Goal: Communication & Community: Answer question/provide support

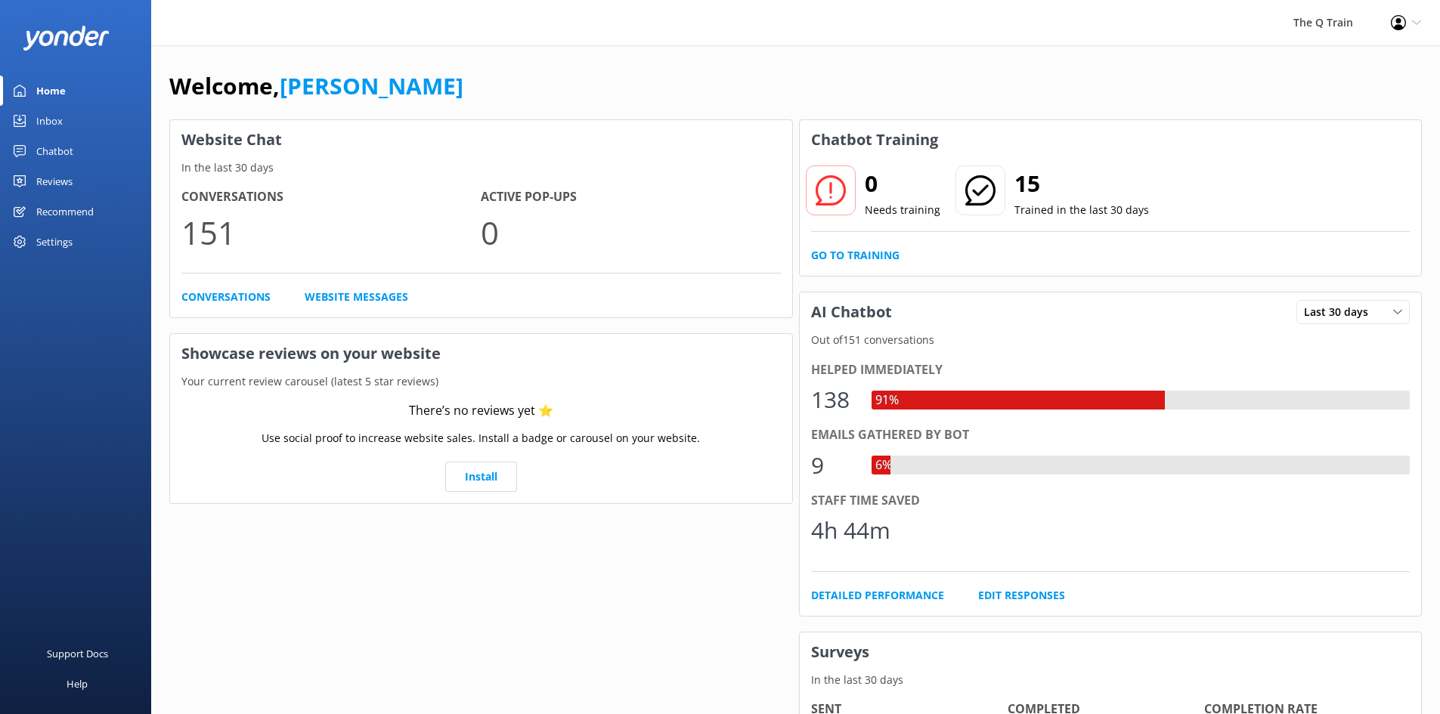
click at [54, 125] on div "Inbox" at bounding box center [49, 121] width 26 height 30
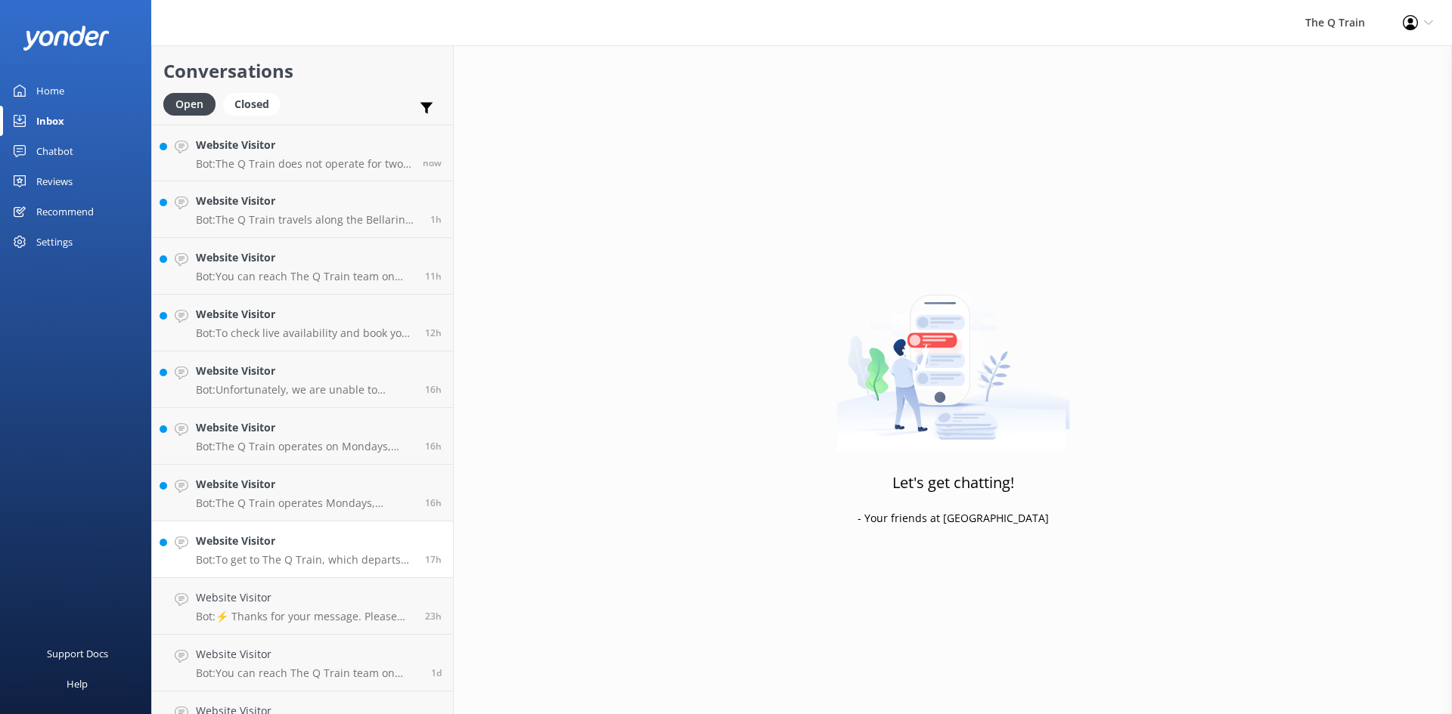
click at [301, 550] on div "Website Visitor Bot: To get to The Q Train, which departs from Drysdale Station…" at bounding box center [305, 549] width 218 height 33
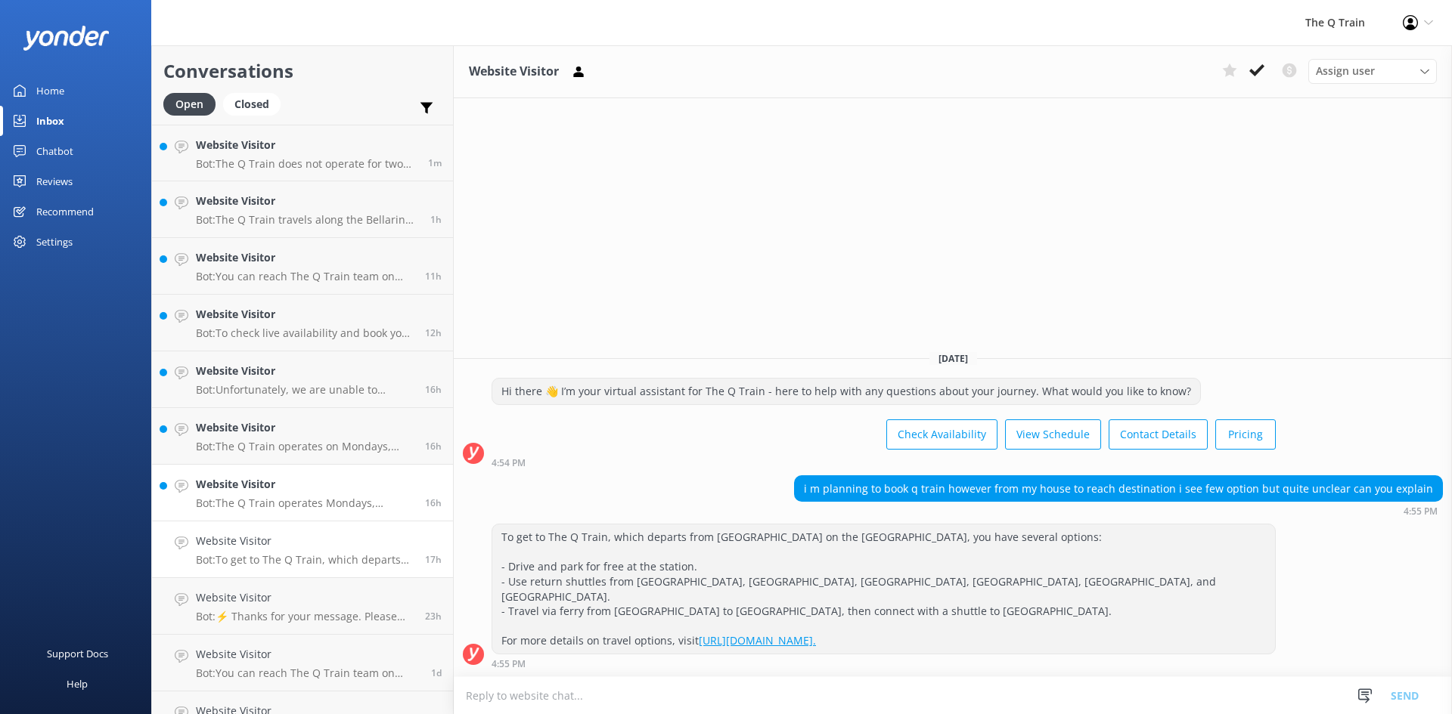
click at [333, 498] on p "Bot: The Q Train operates Mondays, Thursdays, Fridays, Saturdays, and Sundays a…" at bounding box center [305, 504] width 218 height 14
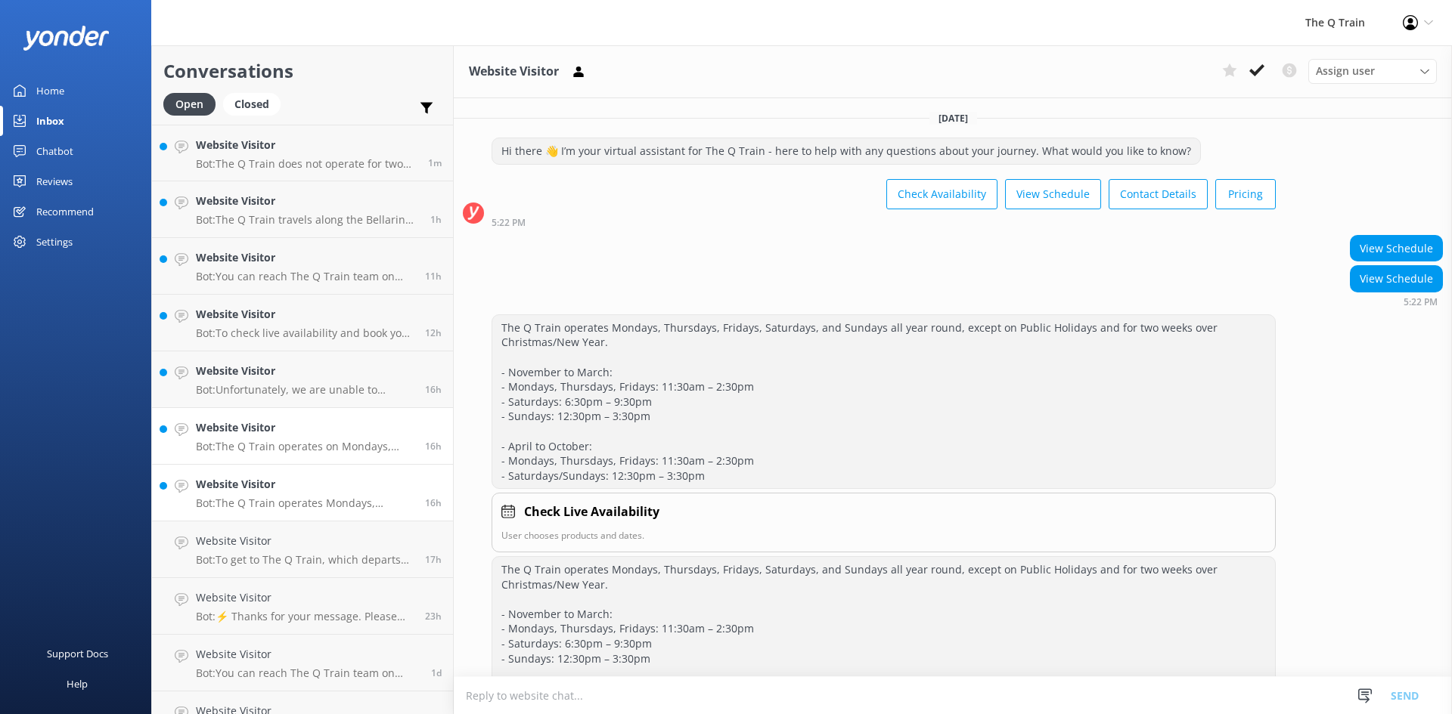
scroll to position [140, 0]
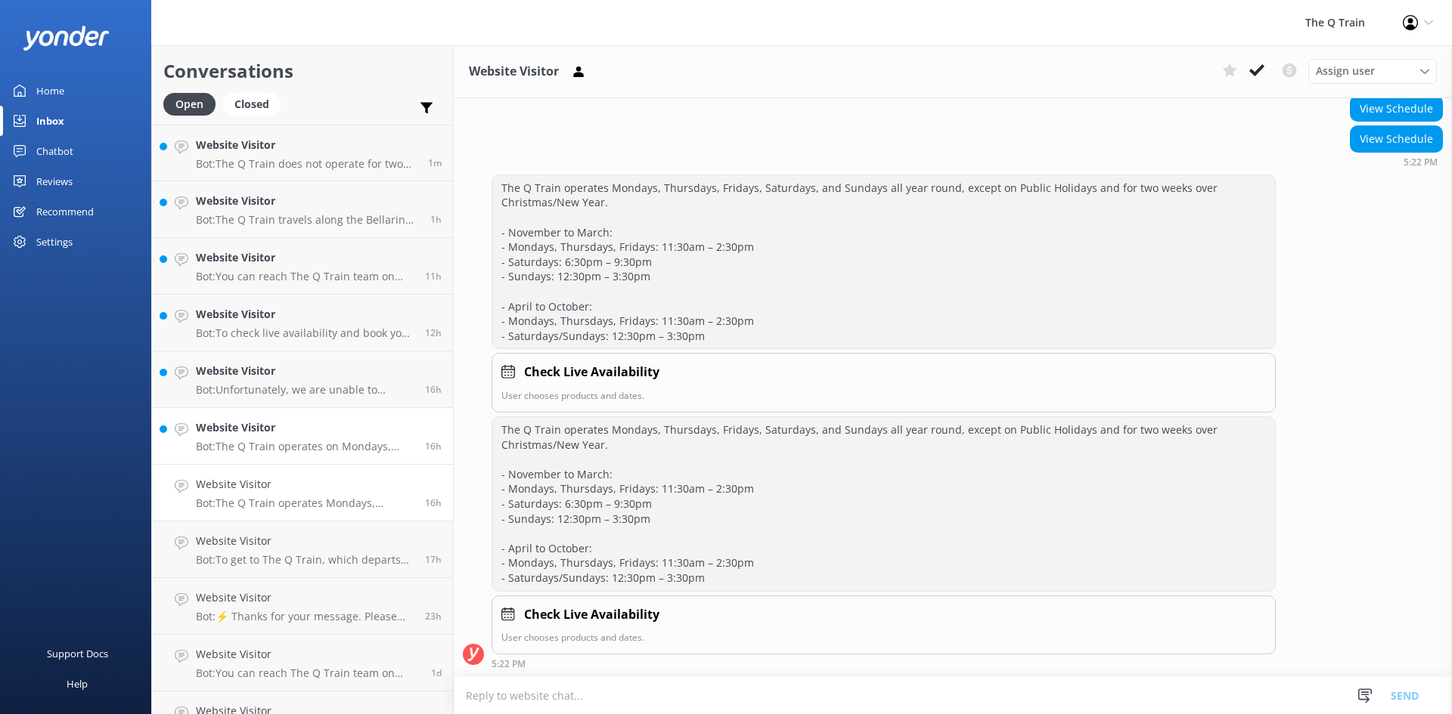
click at [335, 440] on p "Bot: The Q Train operates on Mondays, Thursdays, Fridays, Saturdays, and Sunday…" at bounding box center [305, 447] width 218 height 14
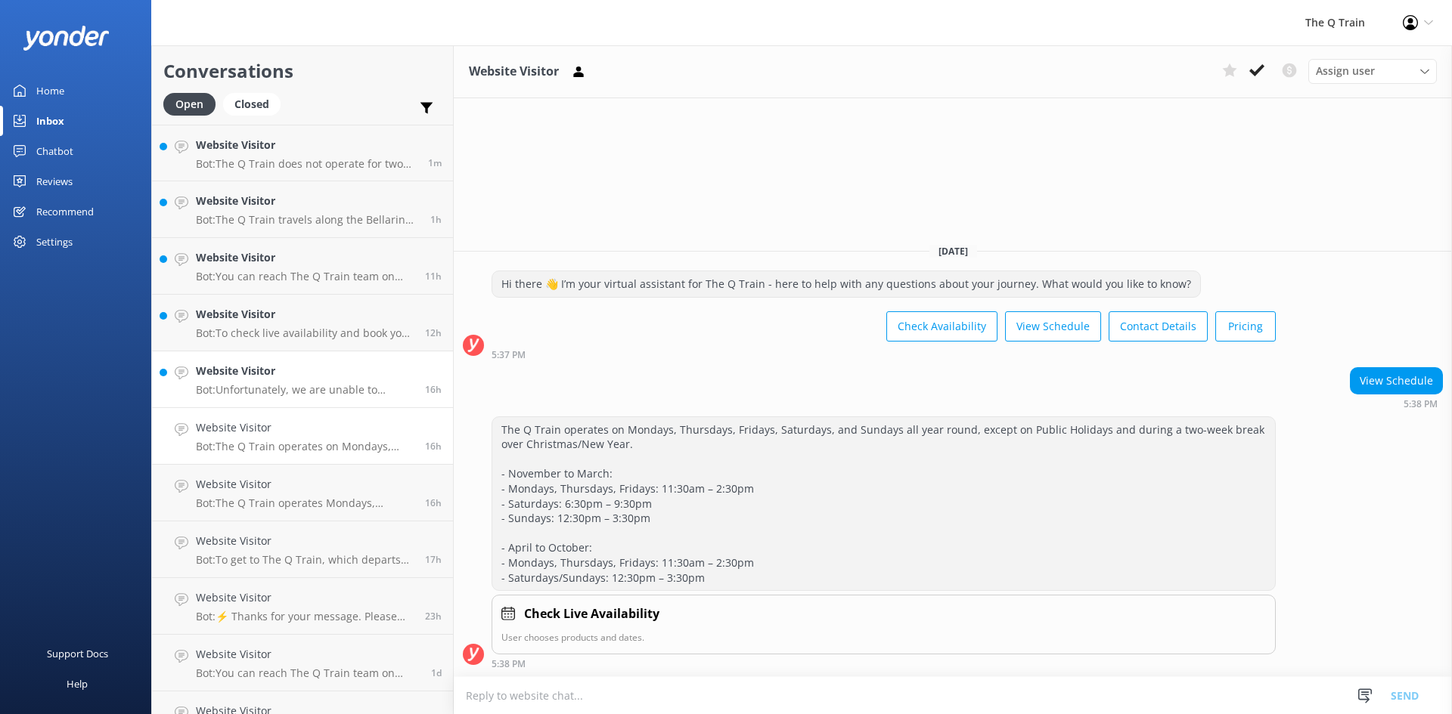
click at [347, 386] on p "Bot: Unfortunately, we are unable to provide Halal-friendly meals as we have no…" at bounding box center [305, 390] width 218 height 14
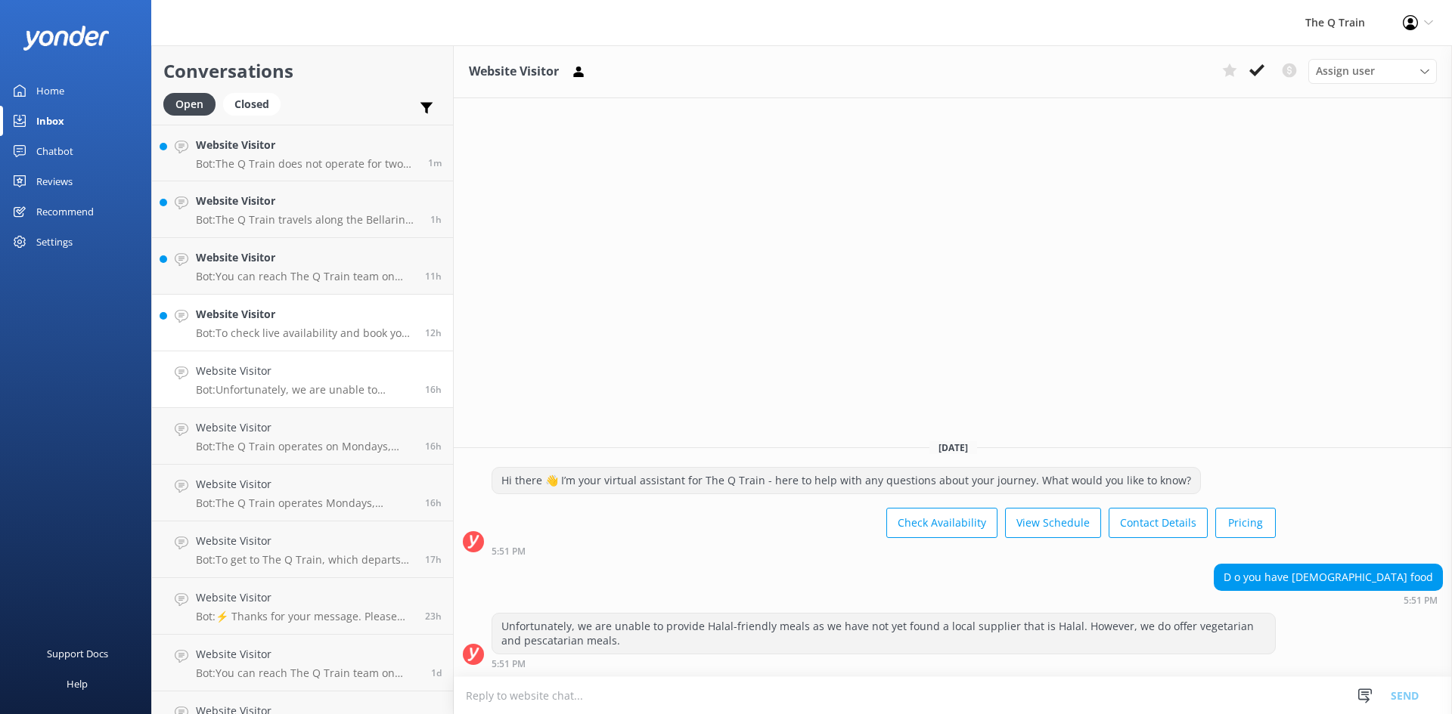
click at [299, 317] on h4 "Website Visitor" at bounding box center [305, 314] width 218 height 17
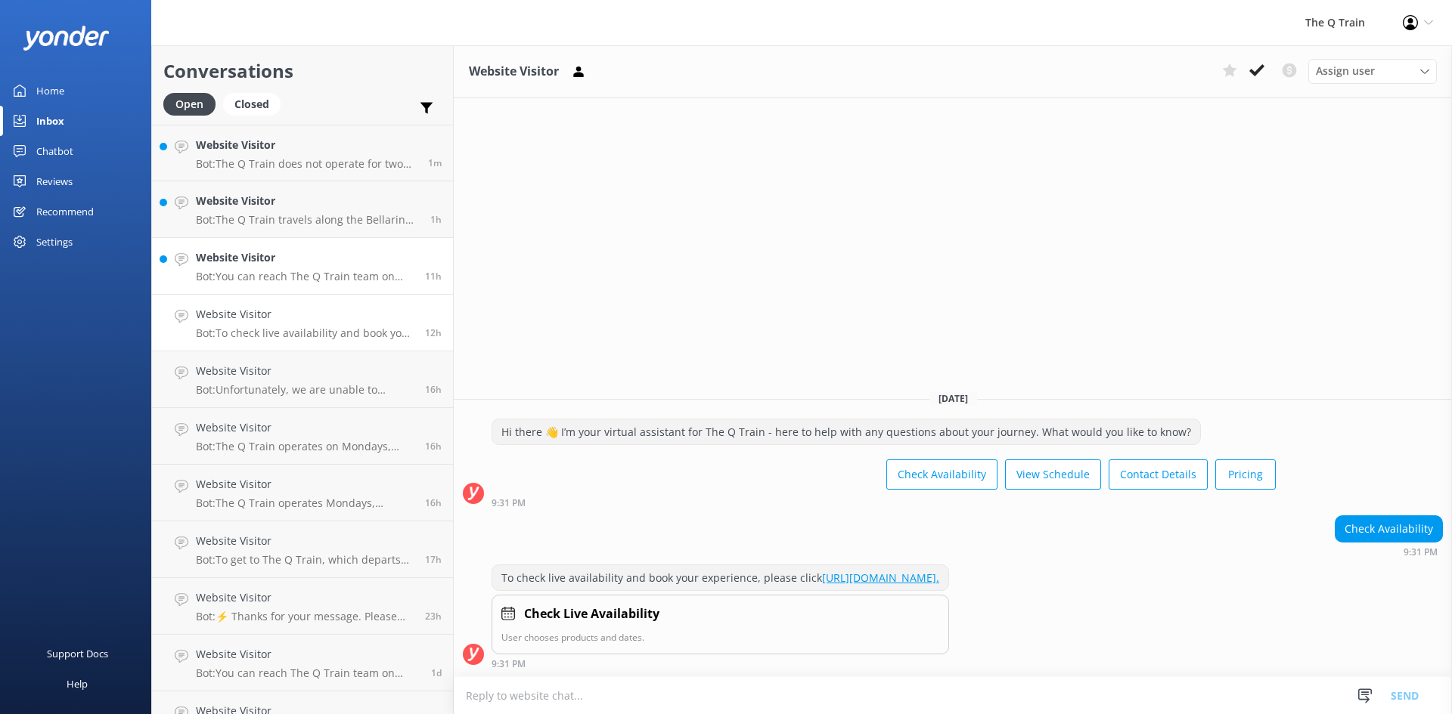
click at [311, 261] on h4 "Website Visitor" at bounding box center [305, 257] width 218 height 17
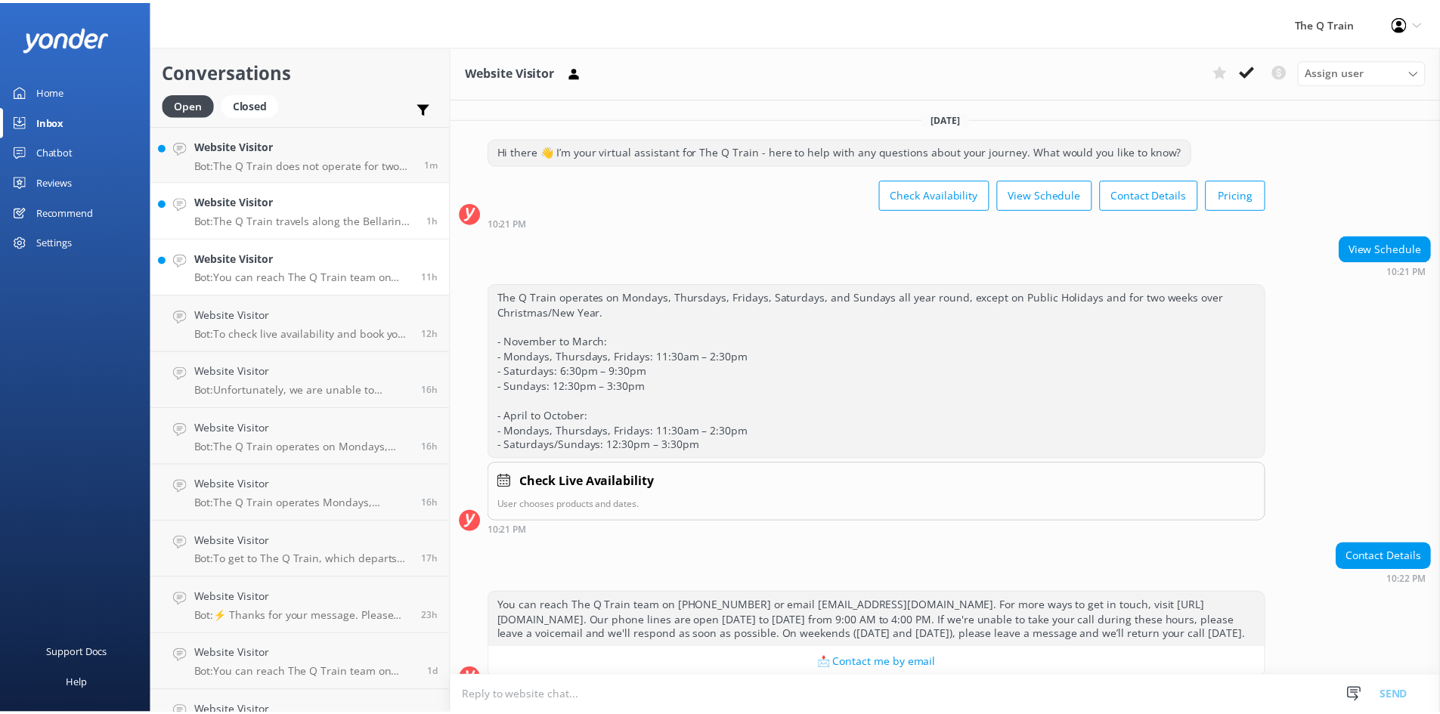
scroll to position [39, 0]
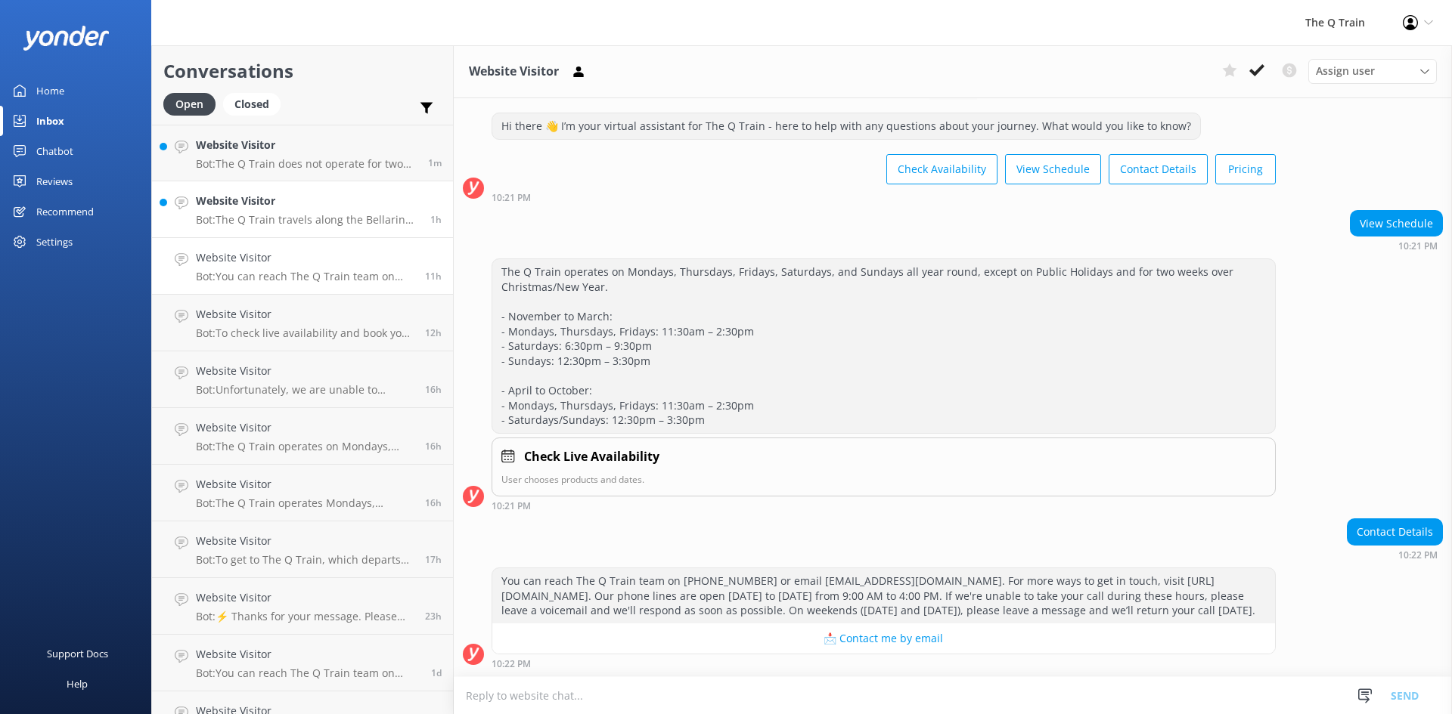
click at [319, 203] on h4 "Website Visitor" at bounding box center [307, 201] width 223 height 17
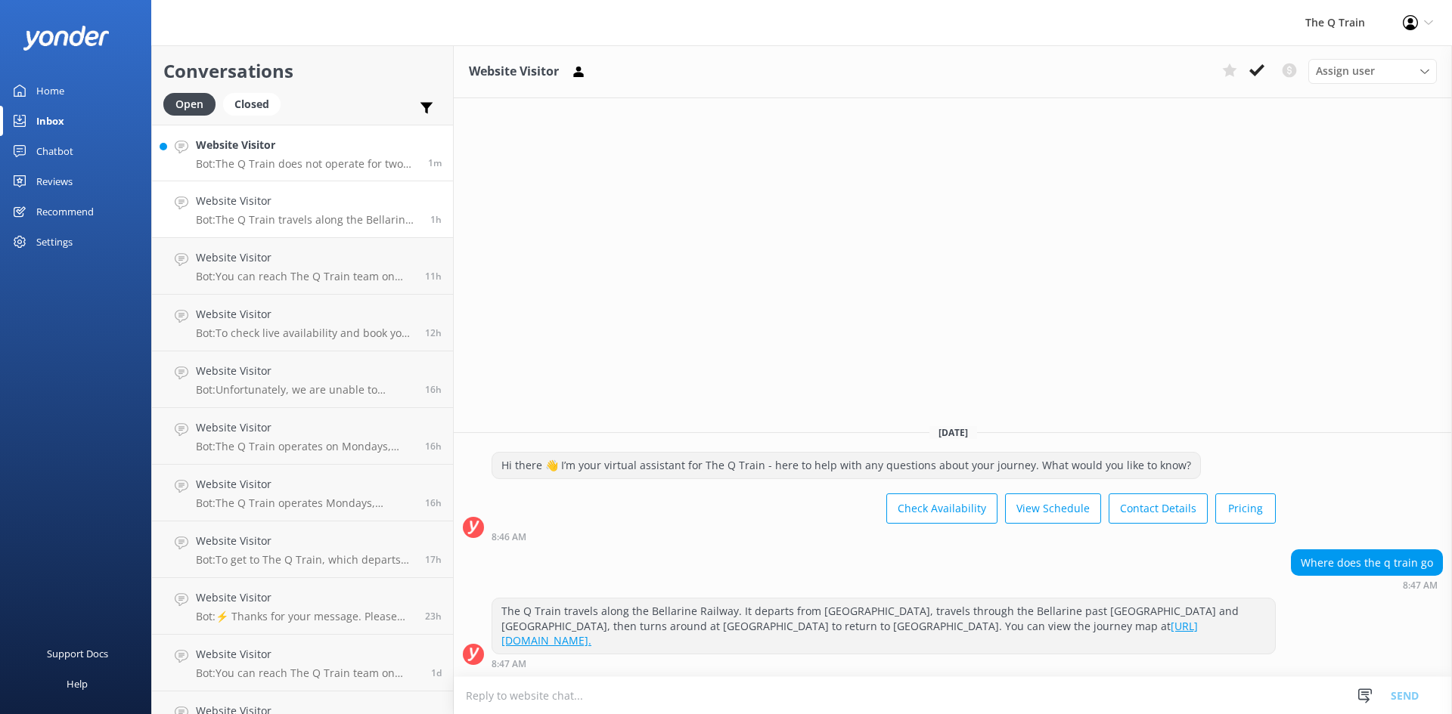
click at [330, 156] on div "Website Visitor Bot: The Q Train does not operate for two weeks over the Christ…" at bounding box center [306, 153] width 221 height 33
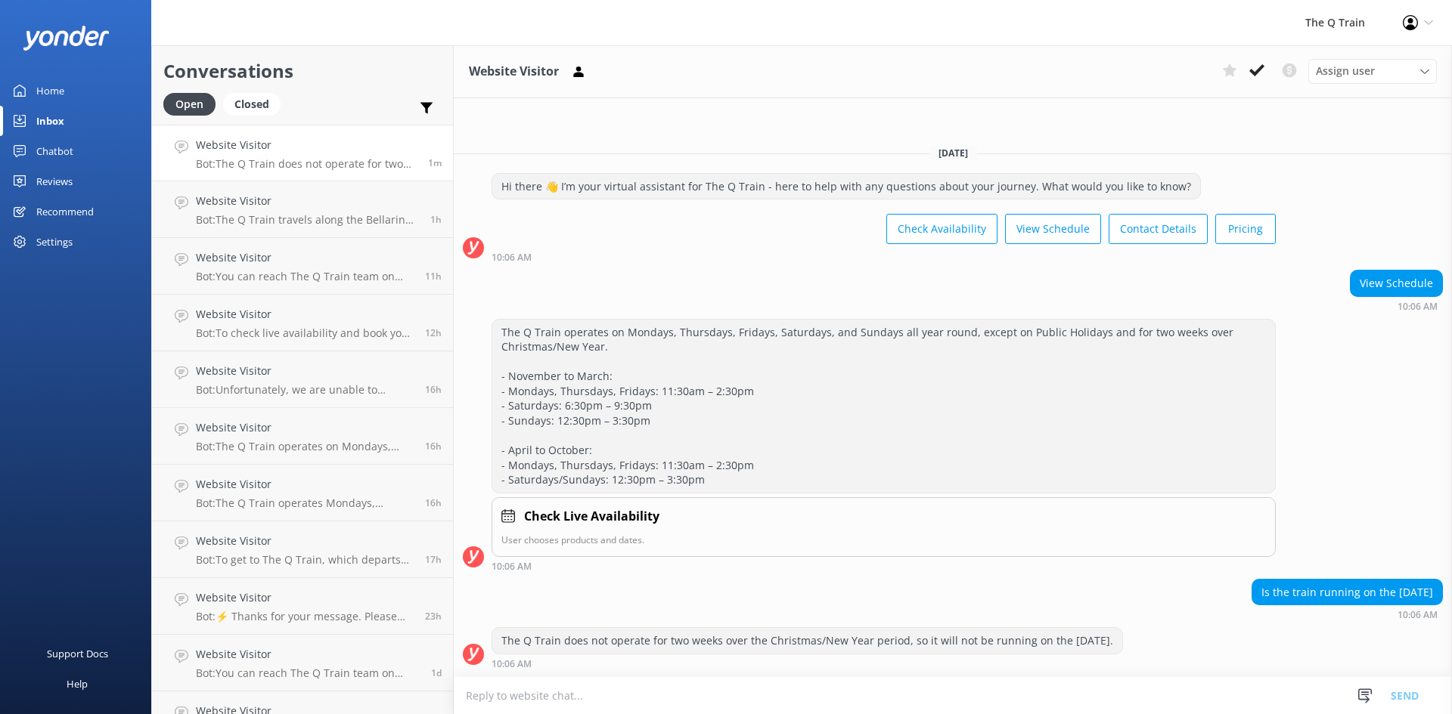
click at [48, 90] on div "Home" at bounding box center [50, 91] width 28 height 30
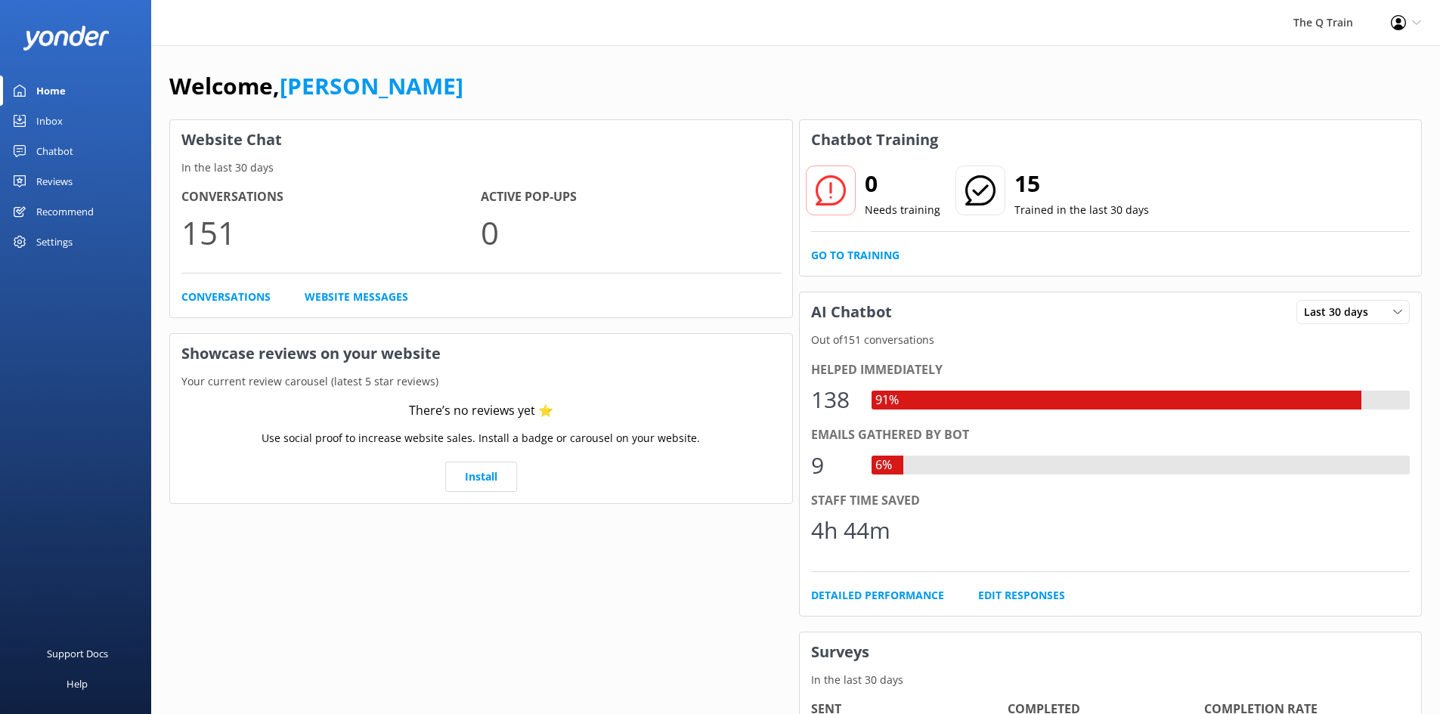
drag, startPoint x: 805, startPoint y: 57, endPoint x: 779, endPoint y: 73, distance: 29.8
click at [806, 57] on div "Welcome, Kelly Website Chat In the last 30 days Conversations 151 Active Pop-up…" at bounding box center [795, 520] width 1289 height 950
click at [60, 122] on div "Inbox" at bounding box center [49, 121] width 26 height 30
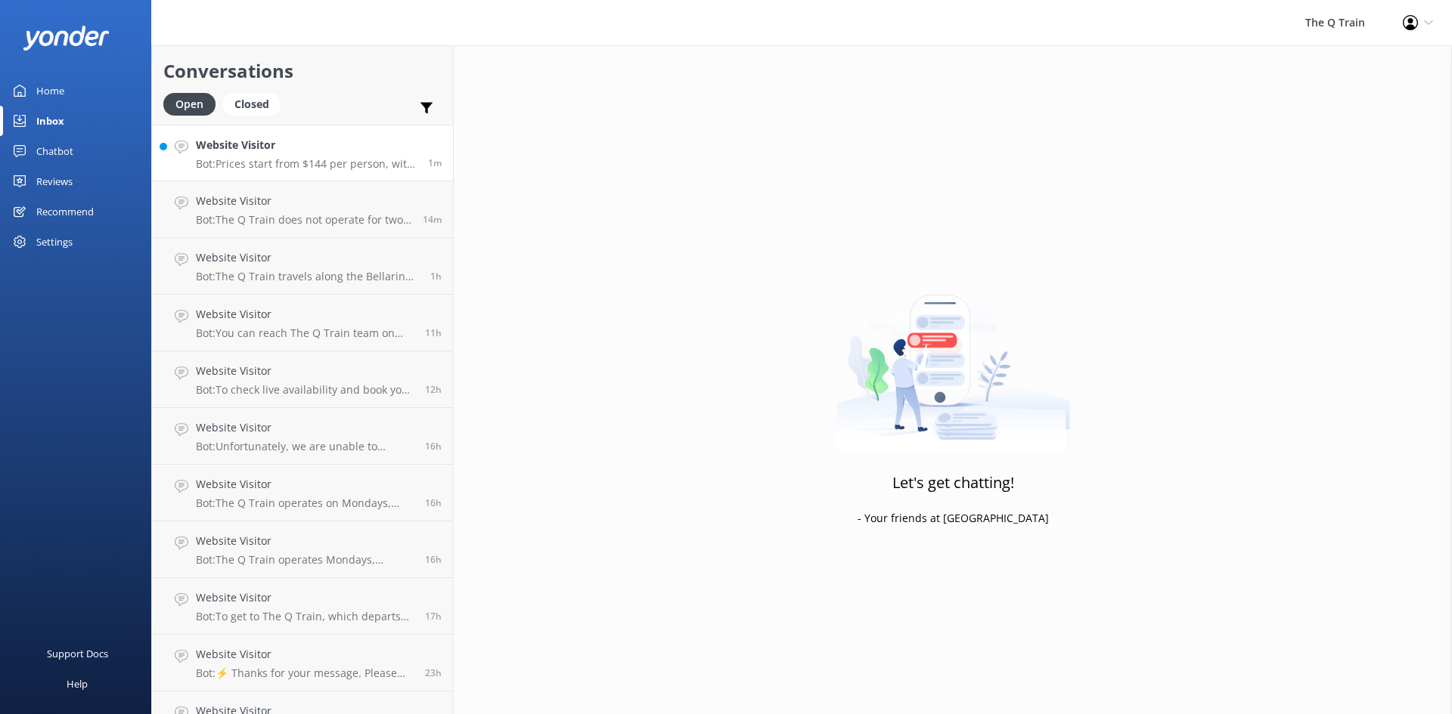
click at [325, 159] on p "Bot: Prices start from $144 per person, with several dining options to choose f…" at bounding box center [306, 164] width 221 height 14
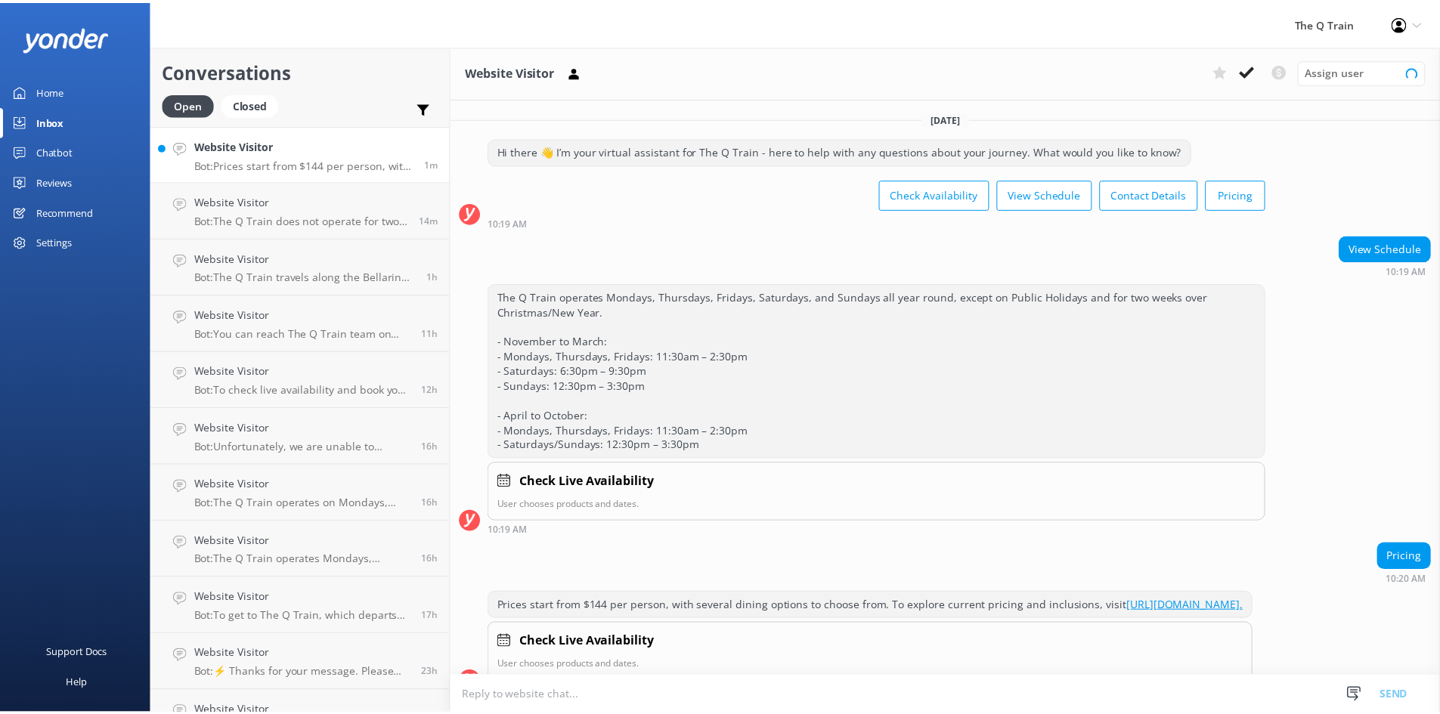
scroll to position [43, 0]
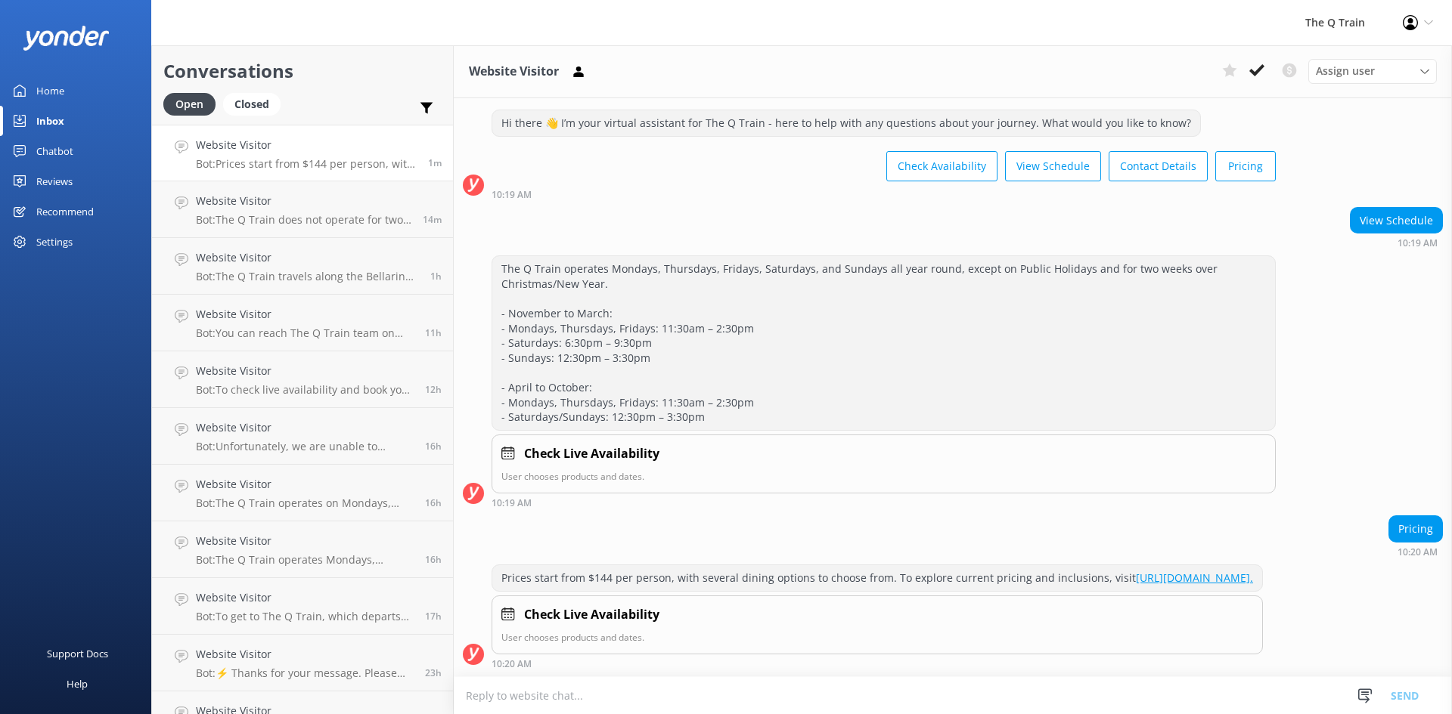
click at [41, 96] on div "Home" at bounding box center [50, 91] width 28 height 30
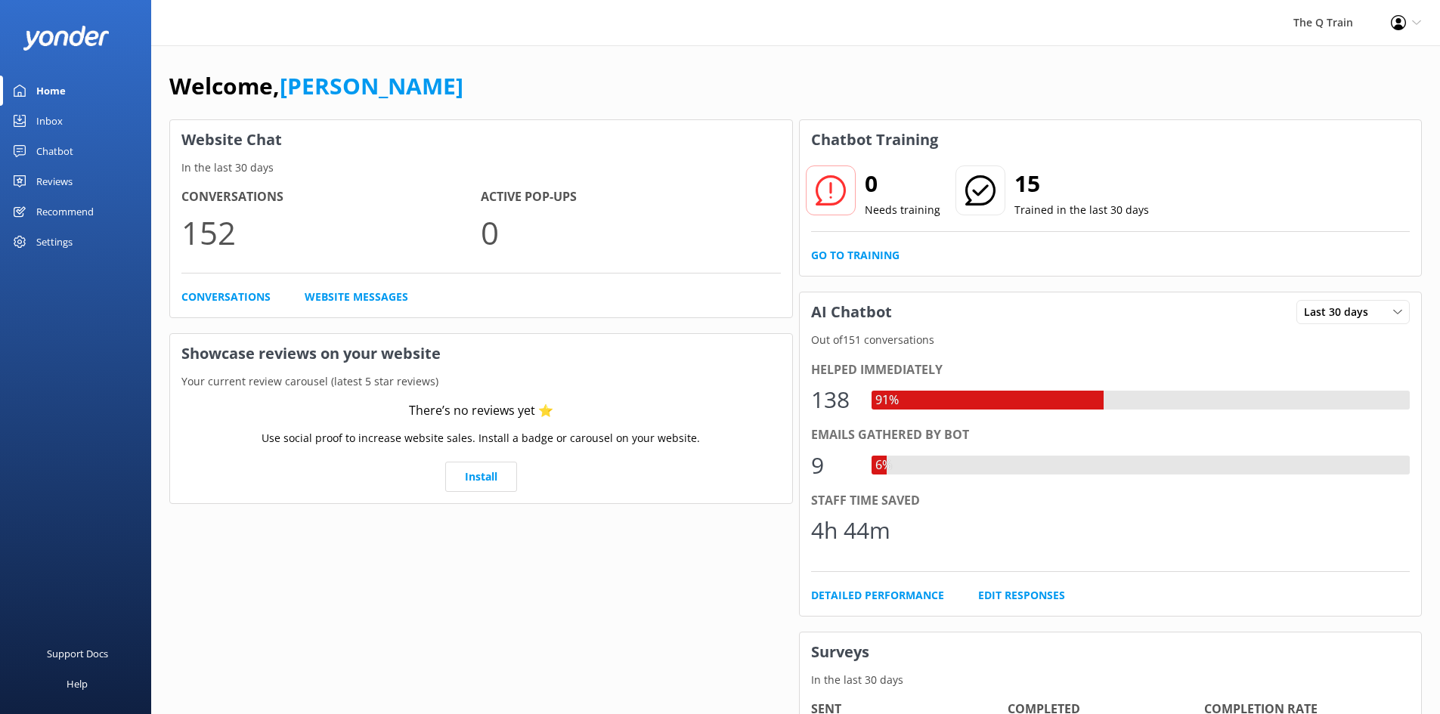
click at [535, 59] on div "Welcome, Kelly Website Chat In the last 30 days Conversations 152 Active Pop-up…" at bounding box center [795, 520] width 1289 height 950
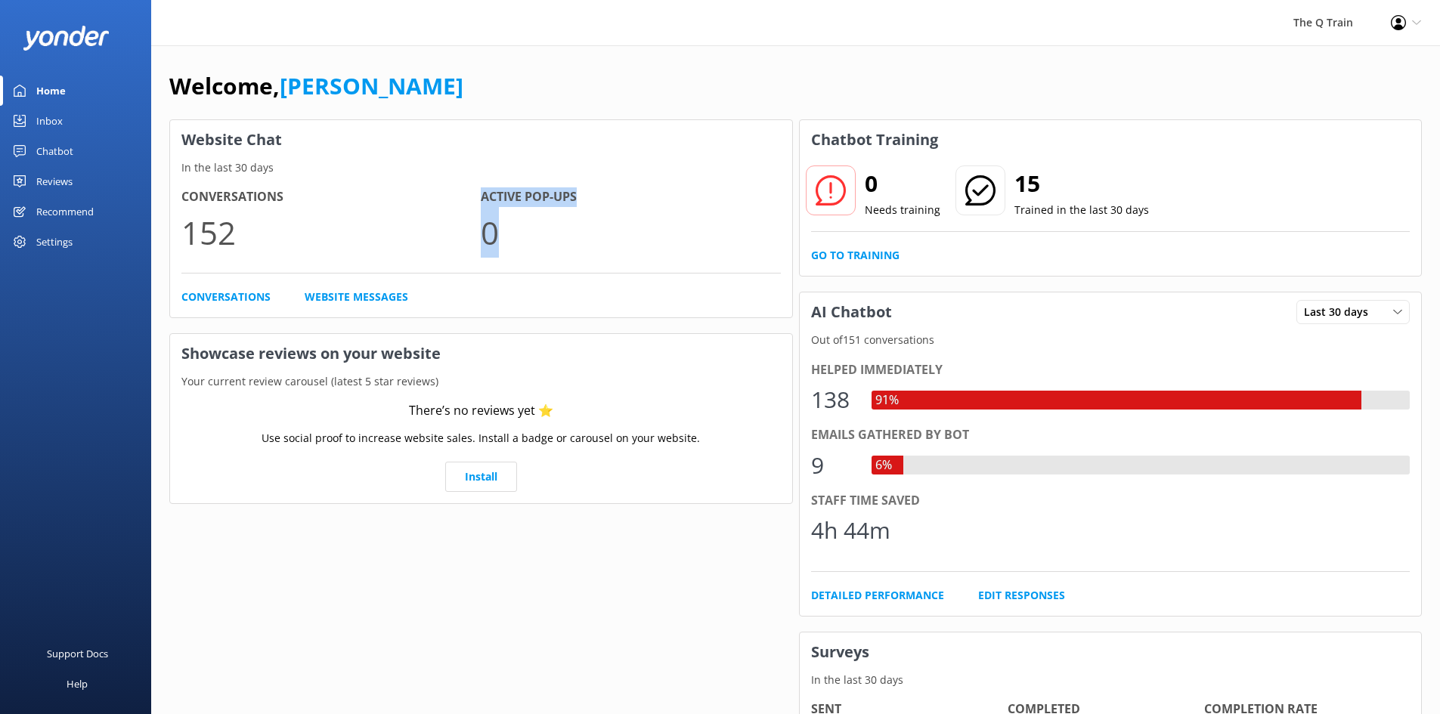
drag, startPoint x: 490, startPoint y: 192, endPoint x: 545, endPoint y: 227, distance: 65.2
click at [545, 227] on div "Active Pop-ups 0" at bounding box center [630, 222] width 299 height 70
click at [540, 228] on p "0" at bounding box center [630, 232] width 299 height 51
drag, startPoint x: 510, startPoint y: 235, endPoint x: 175, endPoint y: 131, distance: 350.8
click at [175, 131] on div "Website Chat In the last 30 days Conversations 152 Active Pop-ups 0 Conversatio…" at bounding box center [481, 218] width 624 height 199
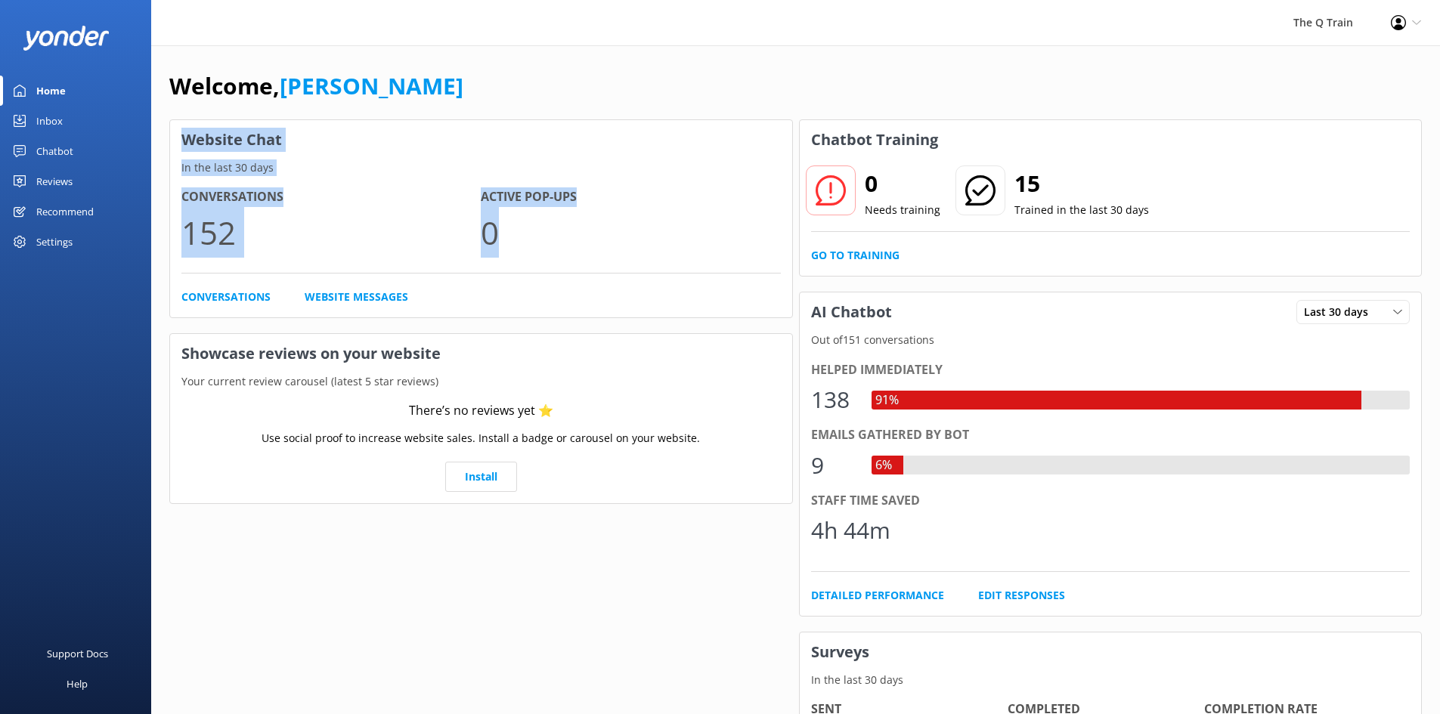
click at [176, 133] on h3 "Website Chat" at bounding box center [481, 139] width 622 height 39
click at [180, 135] on h3 "Website Chat" at bounding box center [481, 139] width 622 height 39
drag, startPoint x: 182, startPoint y: 139, endPoint x: 575, endPoint y: 235, distance: 404.7
click at [575, 235] on div "Website Chat In the last 30 days Conversations 152 Active Pop-ups 0 Conversatio…" at bounding box center [481, 218] width 624 height 199
click at [544, 235] on p "0" at bounding box center [630, 232] width 299 height 51
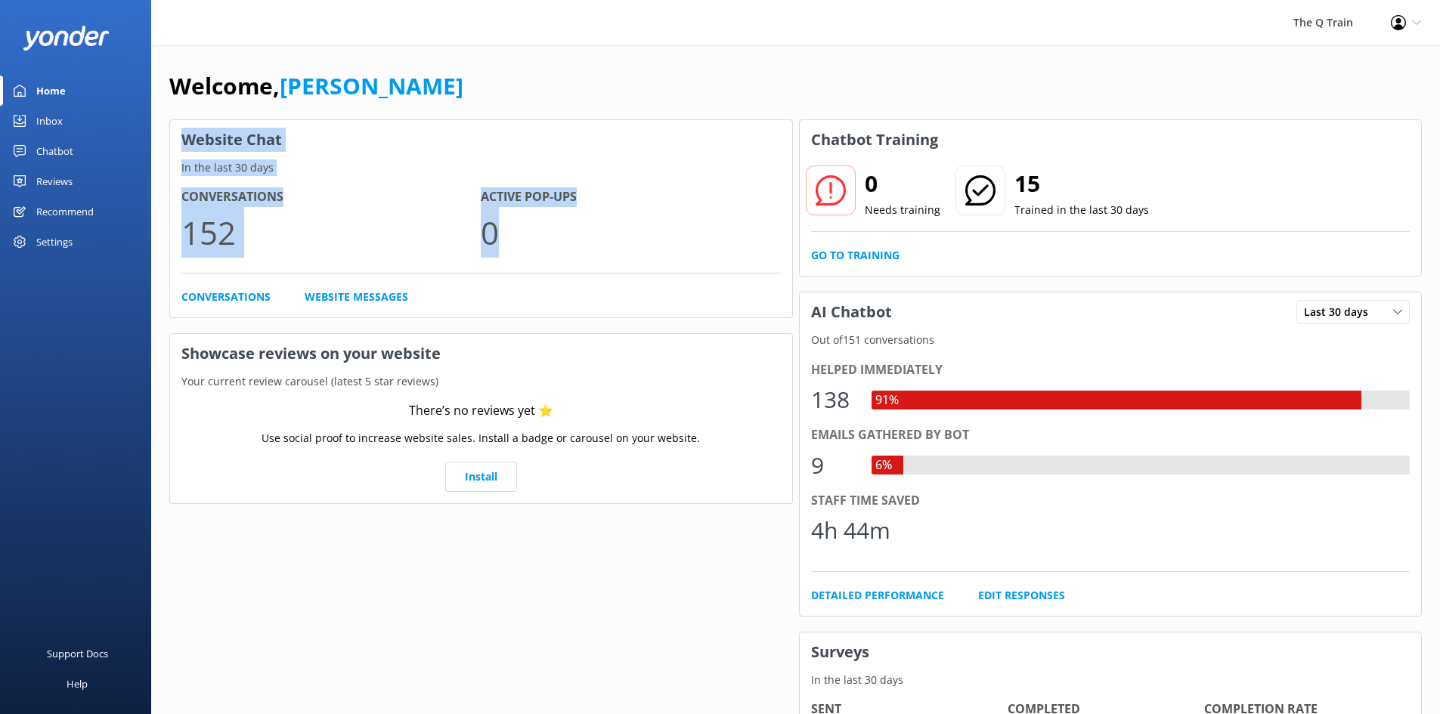
drag, startPoint x: 523, startPoint y: 238, endPoint x: 176, endPoint y: 140, distance: 360.7
click at [176, 140] on div "Website Chat In the last 30 days Conversations 152 Active Pop-ups 0 Conversatio…" at bounding box center [481, 218] width 624 height 199
click at [178, 137] on h3 "Website Chat" at bounding box center [481, 139] width 622 height 39
drag, startPoint x: 182, startPoint y: 135, endPoint x: 538, endPoint y: 235, distance: 369.8
click at [538, 235] on div "Website Chat In the last 30 days Conversations 152 Active Pop-ups 0 Conversatio…" at bounding box center [481, 218] width 624 height 199
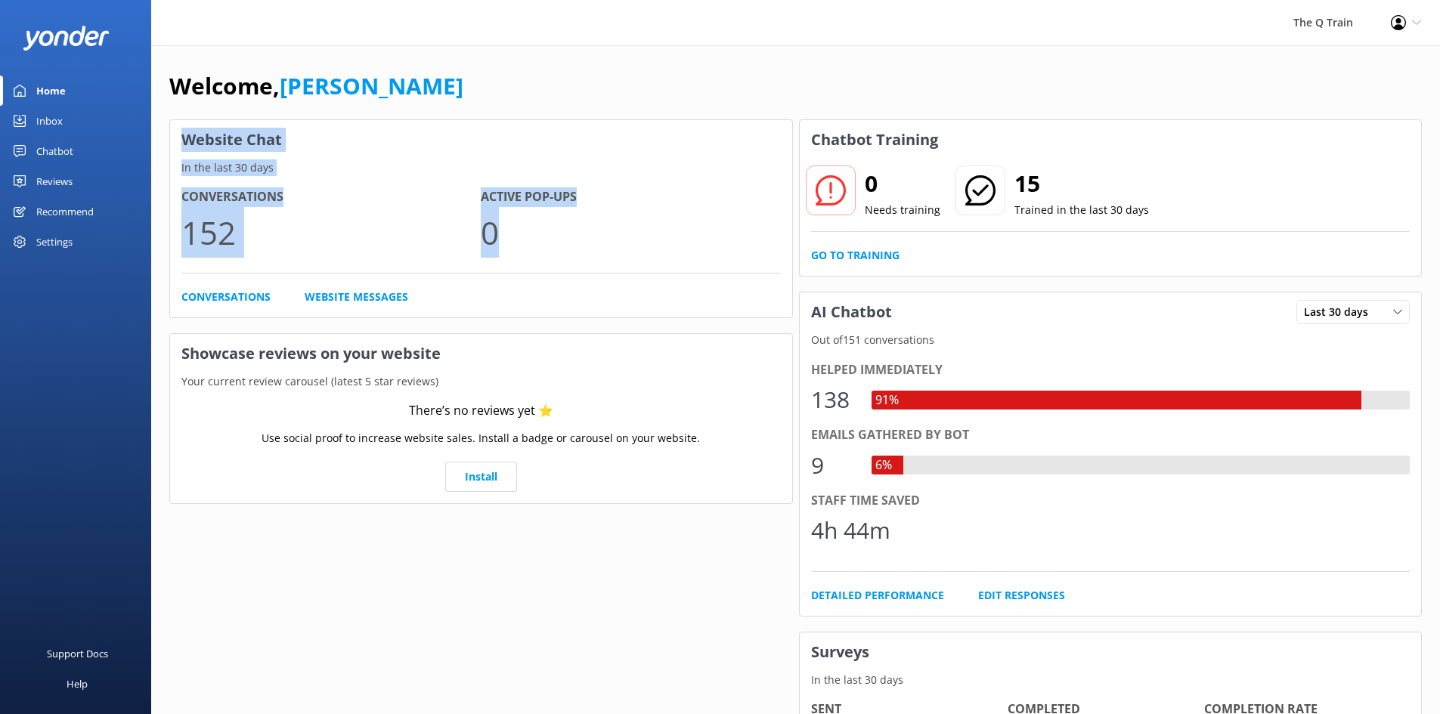
click at [537, 237] on p "0" at bounding box center [630, 232] width 299 height 51
drag, startPoint x: 507, startPoint y: 243, endPoint x: 184, endPoint y: 142, distance: 338.1
click at [184, 142] on div "Website Chat In the last 30 days Conversations 152 Active Pop-ups 0 Conversatio…" at bounding box center [481, 218] width 624 height 199
click at [184, 141] on h3 "Website Chat" at bounding box center [481, 139] width 622 height 39
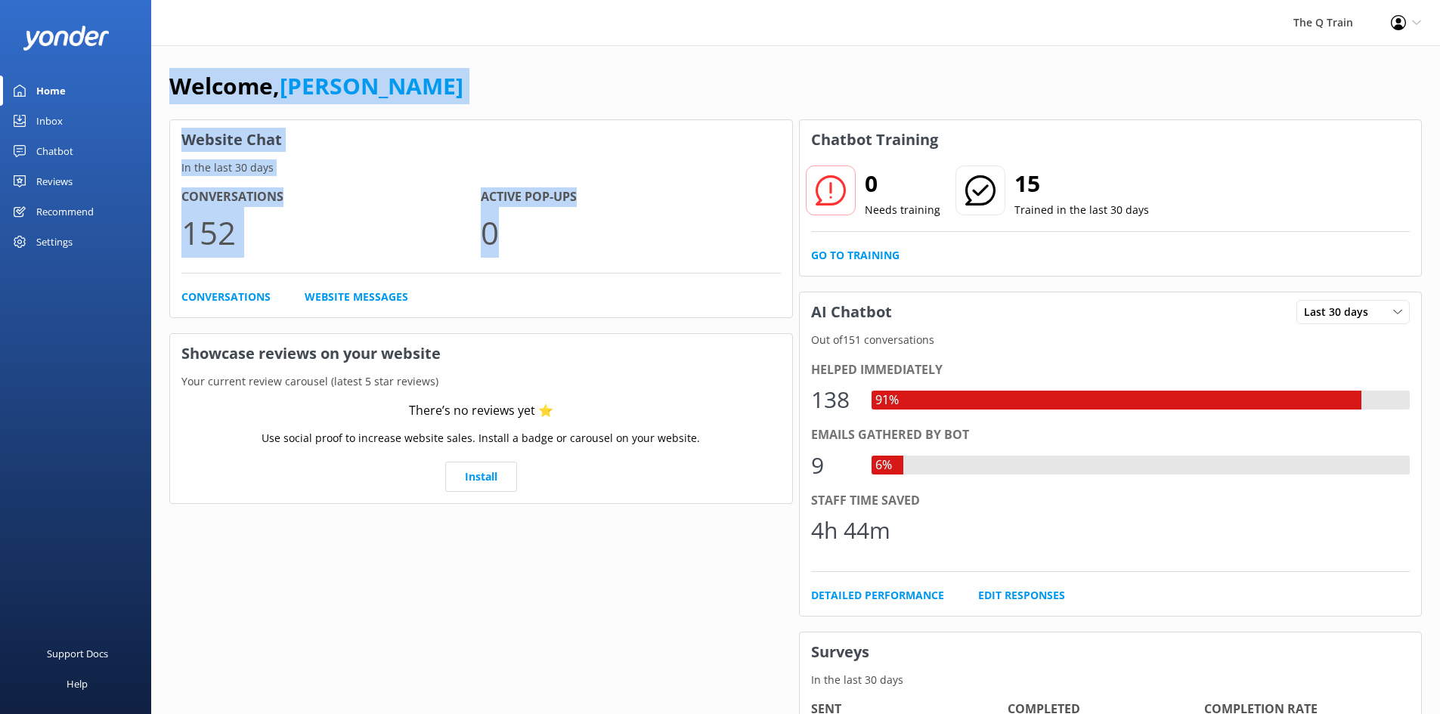
drag, startPoint x: 170, startPoint y: 85, endPoint x: 562, endPoint y: 231, distance: 418.6
click at [562, 231] on div "Welcome, Kelly Website Chat In the last 30 days Conversations 152 Active Pop-up…" at bounding box center [795, 520] width 1289 height 950
click at [524, 250] on p "0" at bounding box center [630, 232] width 299 height 51
drag, startPoint x: 478, startPoint y: 295, endPoint x: 173, endPoint y: 88, distance: 368.0
click at [173, 88] on div "Welcome, Kelly Website Chat In the last 30 days Conversations 152 Active Pop-up…" at bounding box center [795, 520] width 1289 height 950
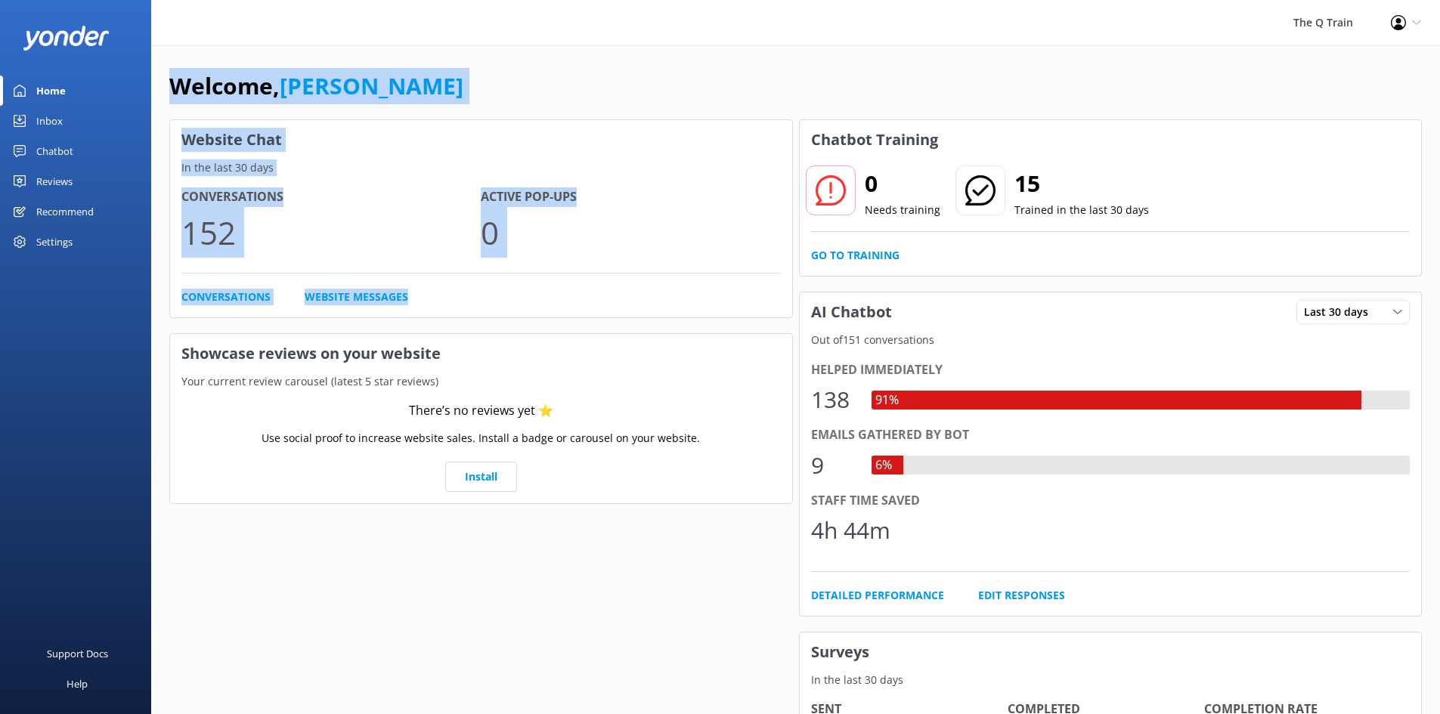
click at [171, 88] on h1 "Welcome, Kelly" at bounding box center [316, 86] width 294 height 36
drag, startPoint x: 171, startPoint y: 85, endPoint x: 478, endPoint y: 290, distance: 369.0
click at [478, 290] on div "Welcome, Kelly Website Chat In the last 30 days Conversations 152 Active Pop-up…" at bounding box center [795, 520] width 1289 height 950
click at [470, 305] on div "Conversations Website Messages" at bounding box center [481, 297] width 600 height 17
drag, startPoint x: 455, startPoint y: 299, endPoint x: 173, endPoint y: 88, distance: 351.7
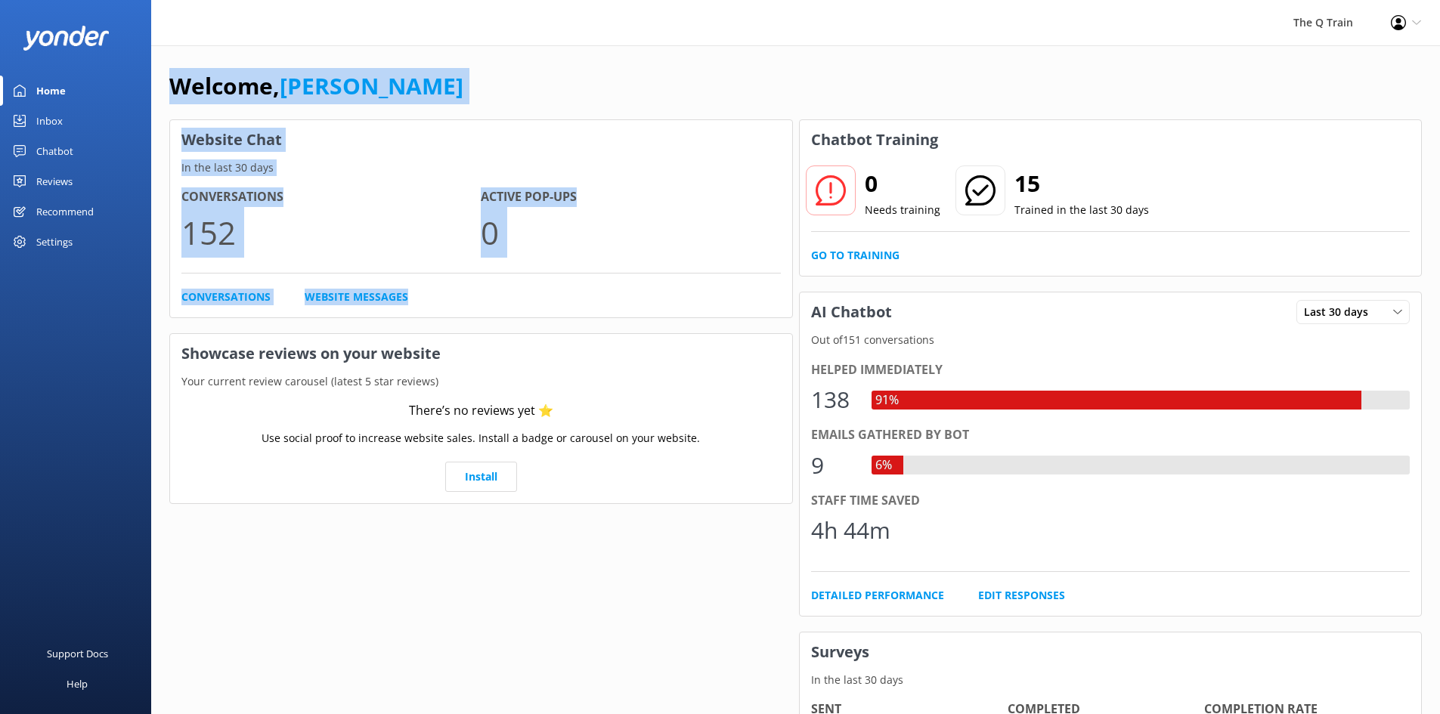
click at [173, 90] on div "Welcome, Kelly Website Chat In the last 30 days Conversations 152 Active Pop-up…" at bounding box center [795, 520] width 1289 height 950
click at [173, 88] on h1 "Welcome, Kelly" at bounding box center [316, 86] width 294 height 36
drag, startPoint x: 174, startPoint y: 85, endPoint x: 497, endPoint y: 302, distance: 390.0
click at [497, 302] on div "Welcome, Kelly Website Chat In the last 30 days Conversations 152 Active Pop-up…" at bounding box center [795, 520] width 1289 height 950
click at [497, 302] on div "Conversations Website Messages" at bounding box center [481, 297] width 600 height 17
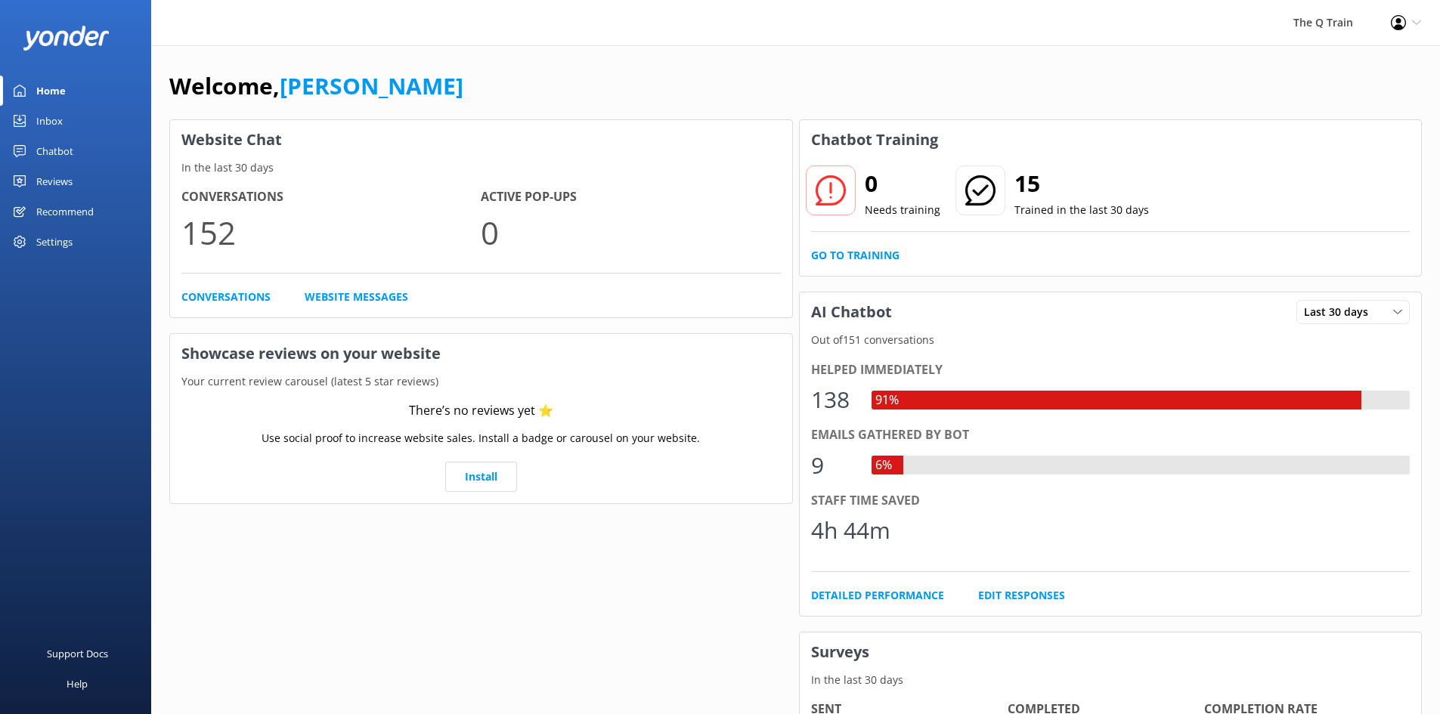
click at [689, 81] on div "Welcome, Kelly" at bounding box center [795, 93] width 1253 height 51
click at [687, 43] on div "The Q Train Profile Settings Logout" at bounding box center [720, 22] width 1440 height 45
click at [44, 92] on div "Home" at bounding box center [50, 91] width 29 height 30
